Goal: Transaction & Acquisition: Download file/media

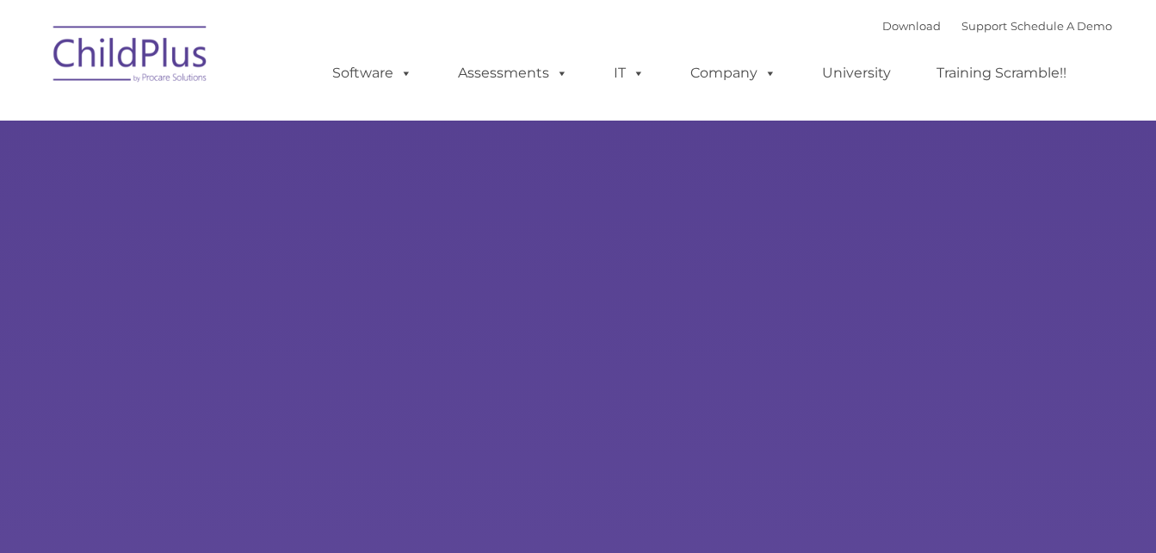
select select "MEDIUM"
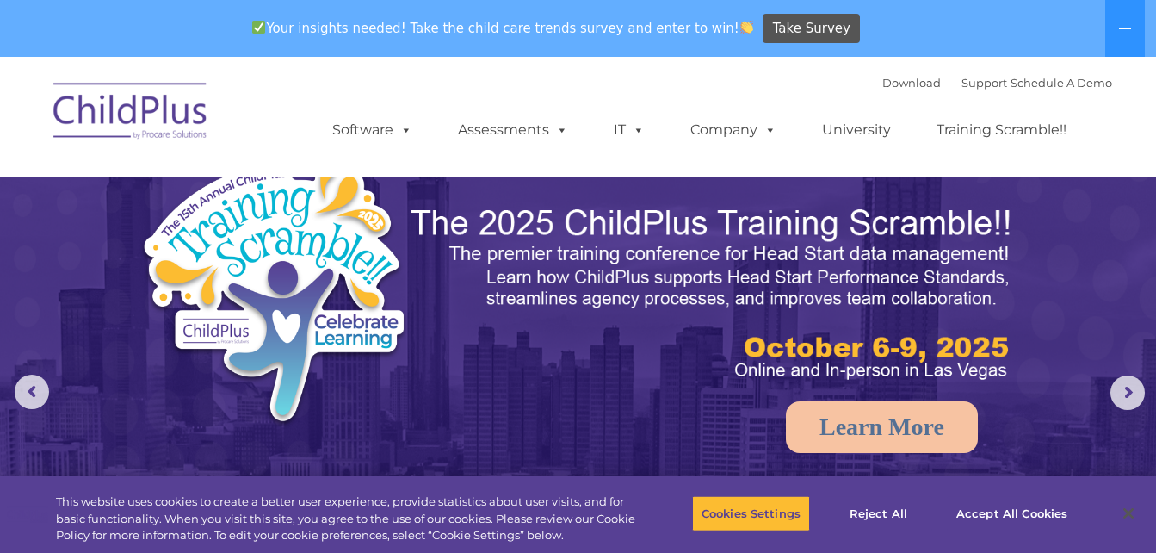
click at [571, 148] on ul "Software ChildPlus: The original and most widely-used Head Start data managemen…" at bounding box center [705, 130] width 814 height 69
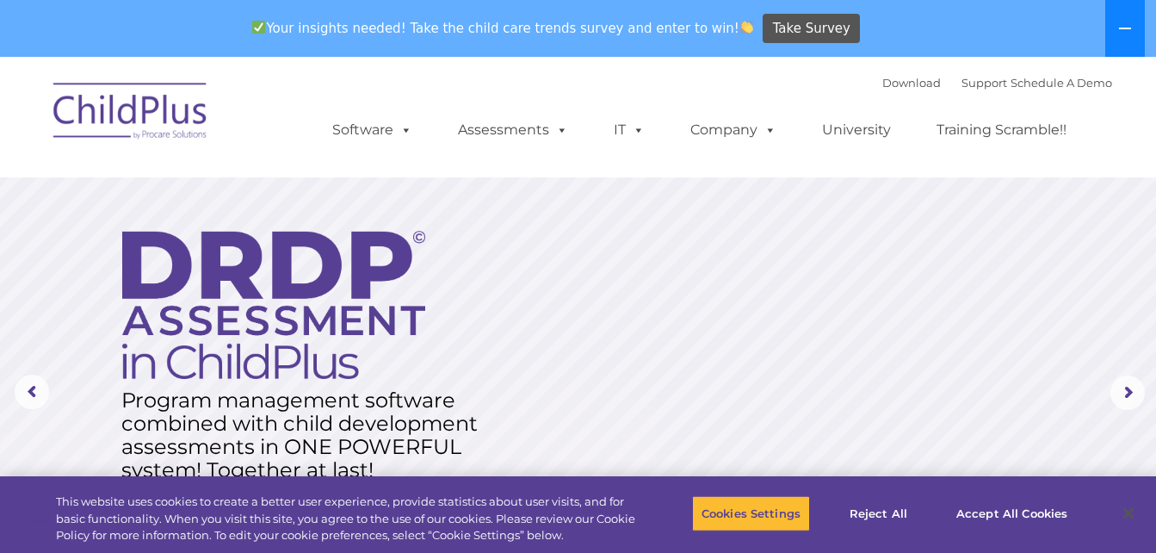
click at [1132, 39] on button at bounding box center [1125, 28] width 40 height 57
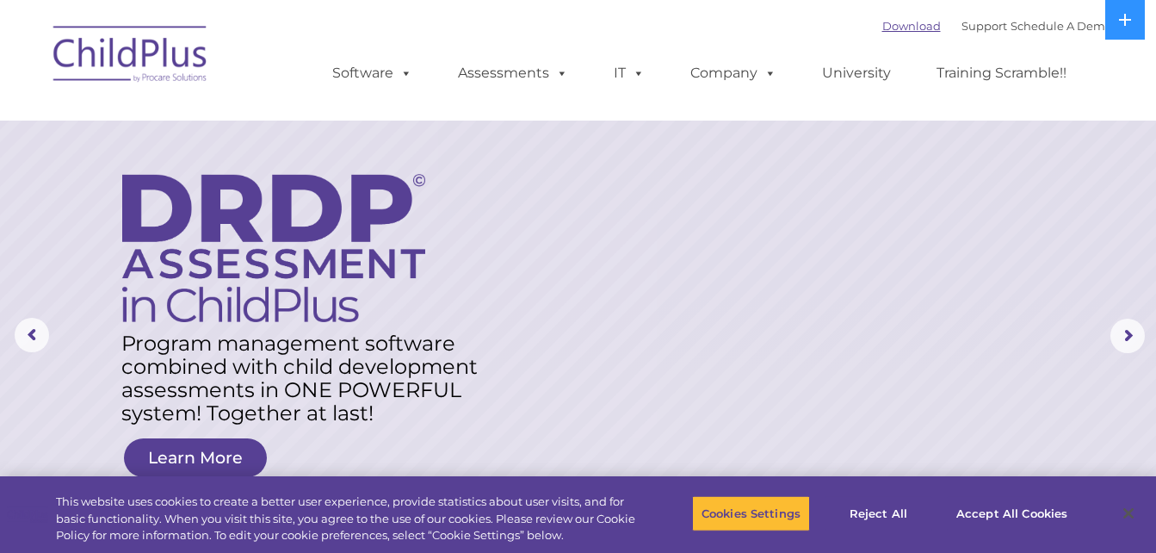
click at [882, 25] on link "Download" at bounding box center [911, 26] width 59 height 14
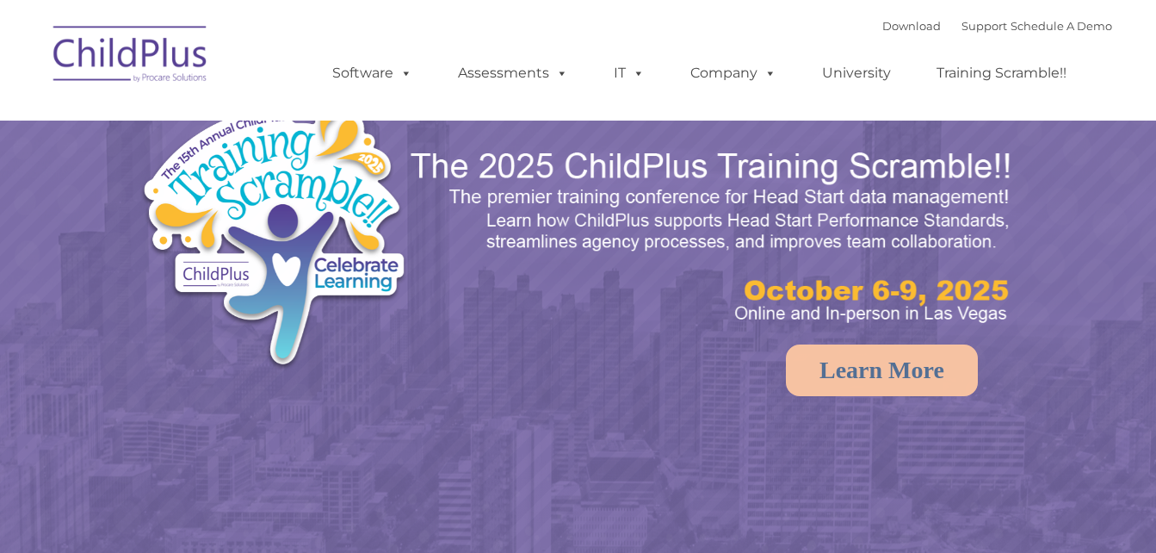
select select "MEDIUM"
